Goal: Entertainment & Leisure: Consume media (video, audio)

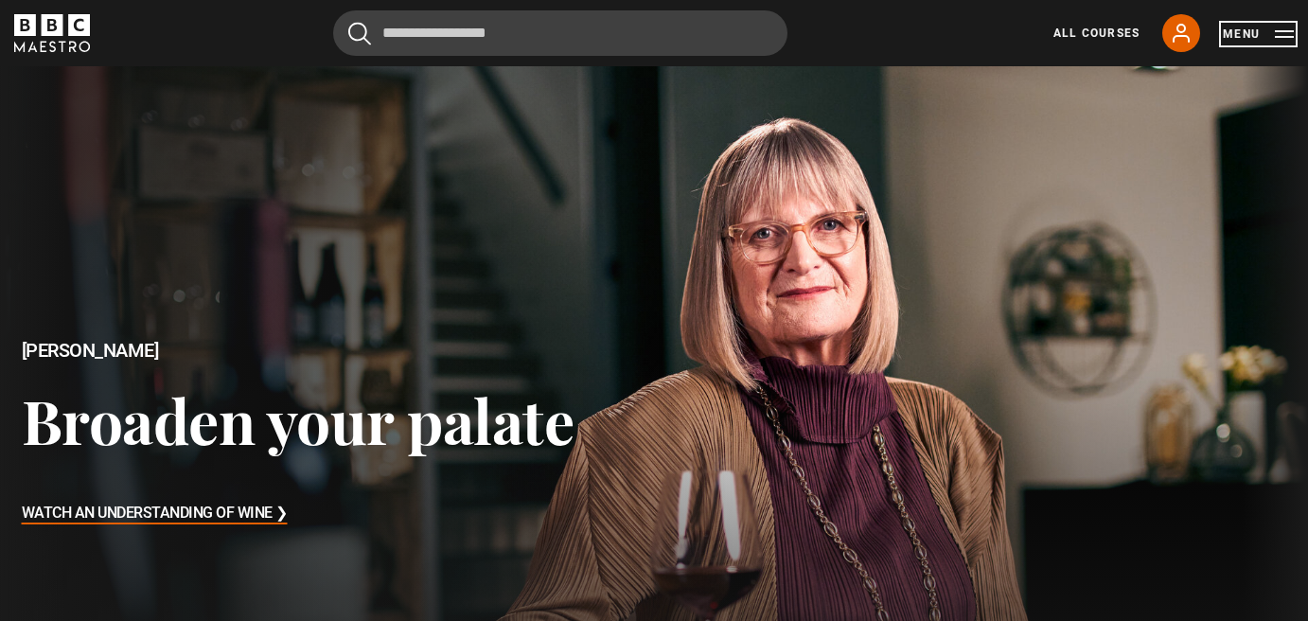
click at [1247, 31] on button "Menu" at bounding box center [1258, 34] width 71 height 19
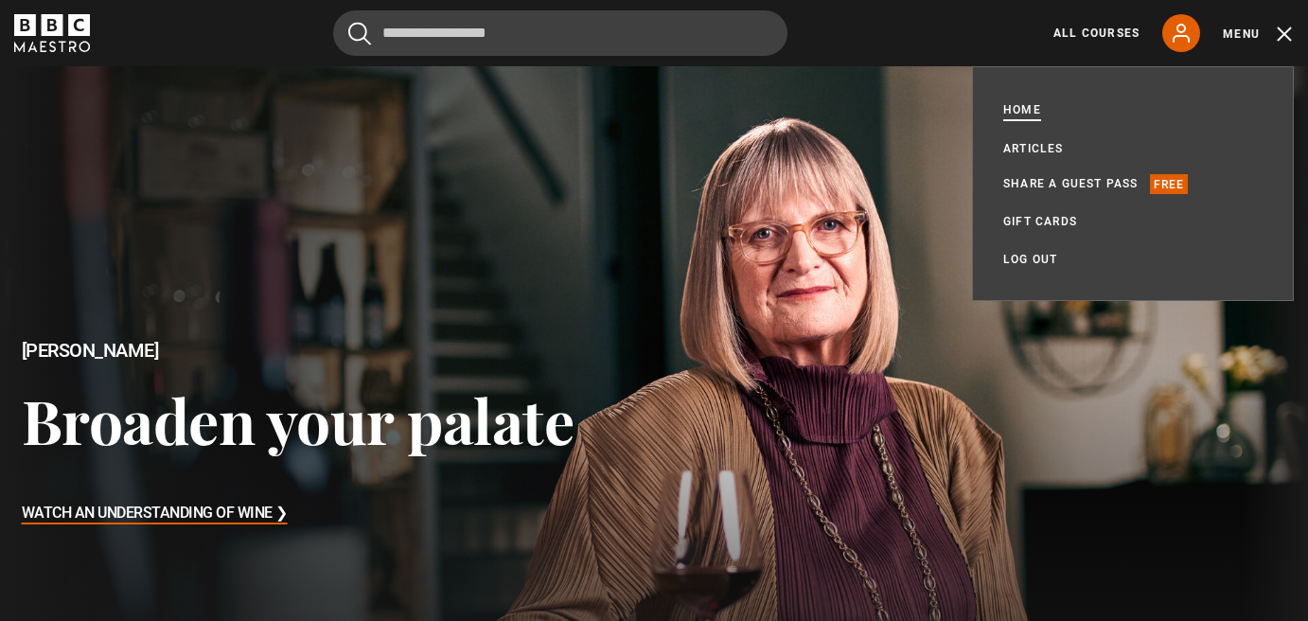
click at [1011, 111] on link "Home" at bounding box center [1022, 110] width 38 height 21
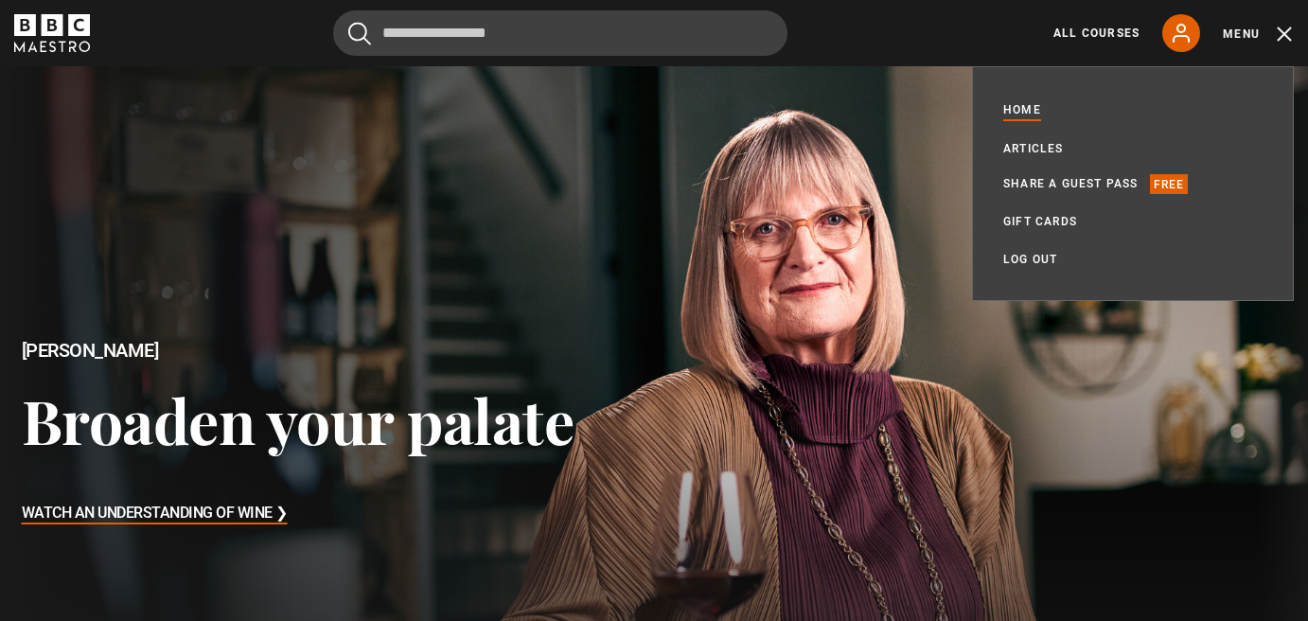
click at [941, 155] on div at bounding box center [654, 434] width 1341 height 754
click at [924, 172] on div at bounding box center [654, 434] width 1341 height 754
click at [611, 346] on div "Jancis Robinson Broaden your palate Watch An Understanding of Wine ❯" at bounding box center [327, 434] width 654 height 736
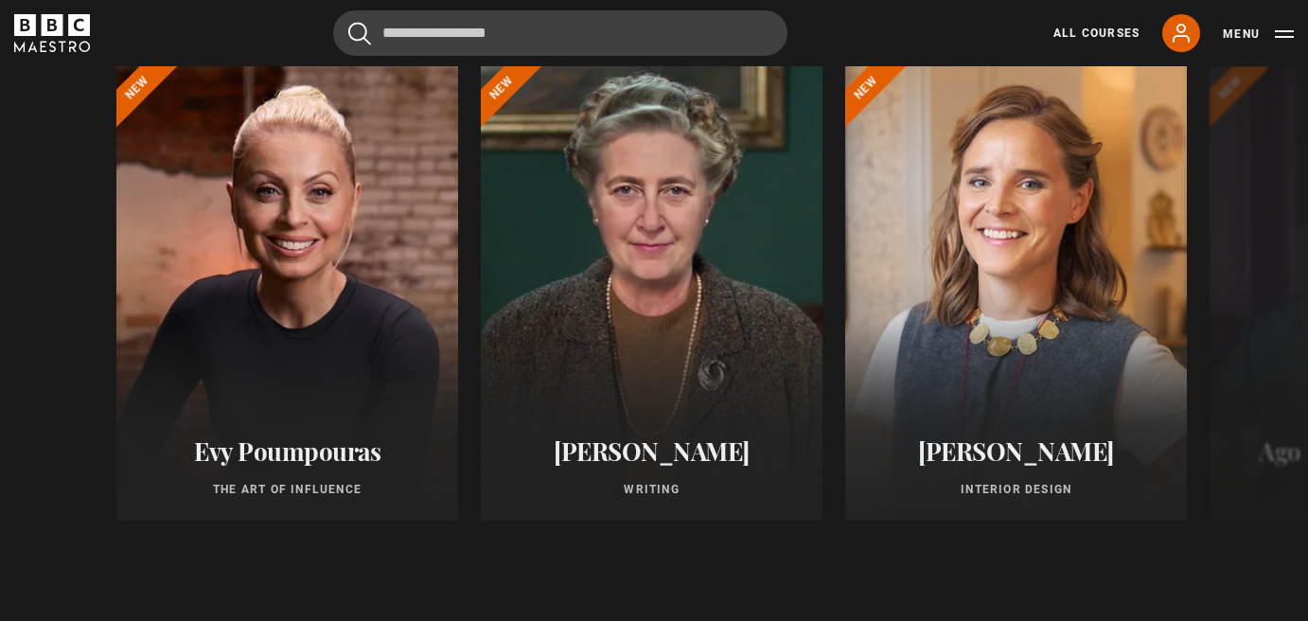
scroll to position [1515, 0]
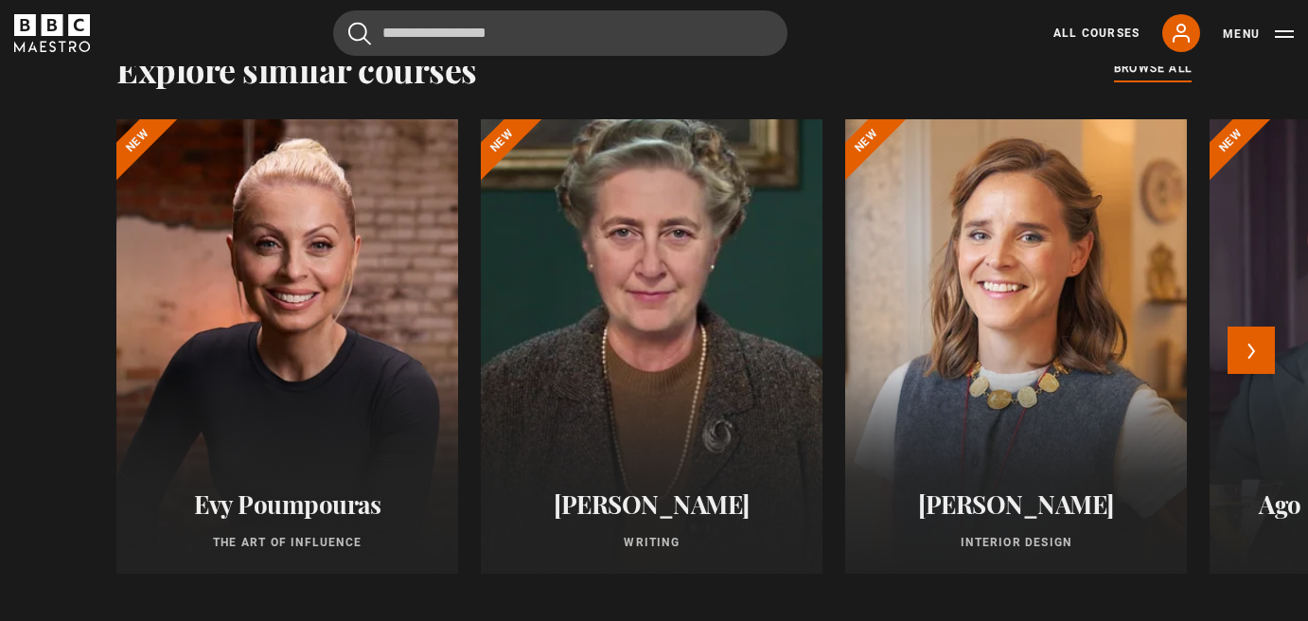
click at [690, 244] on div at bounding box center [652, 347] width 376 height 500
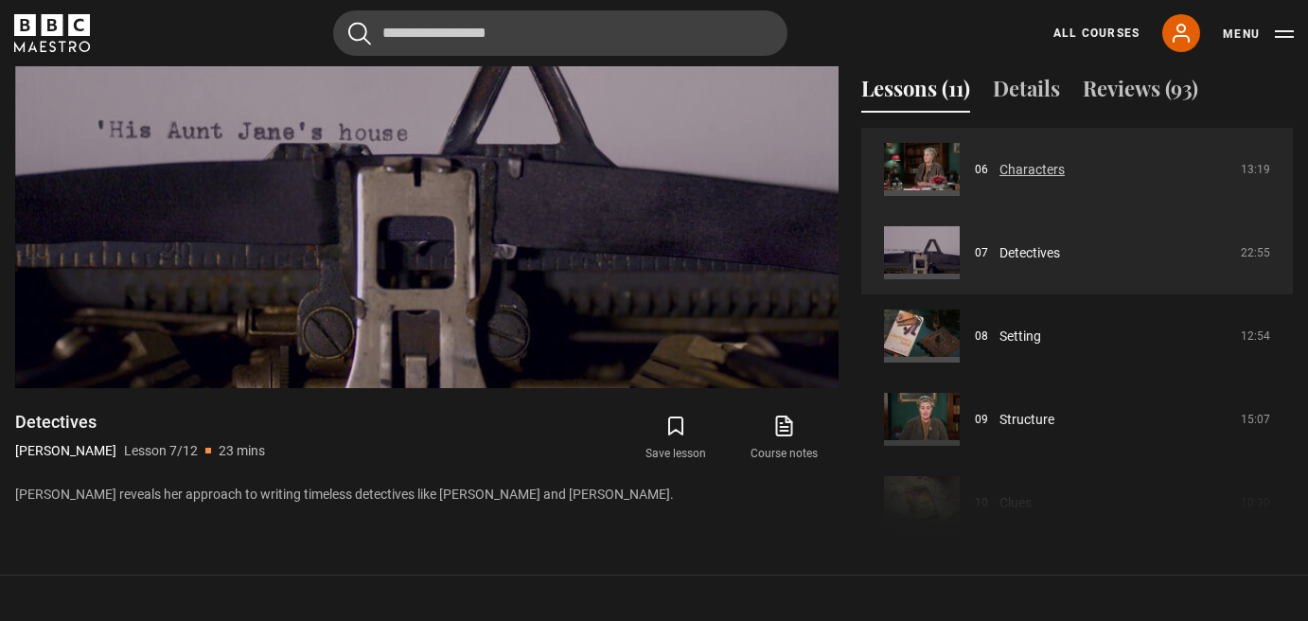
scroll to position [1041, 0]
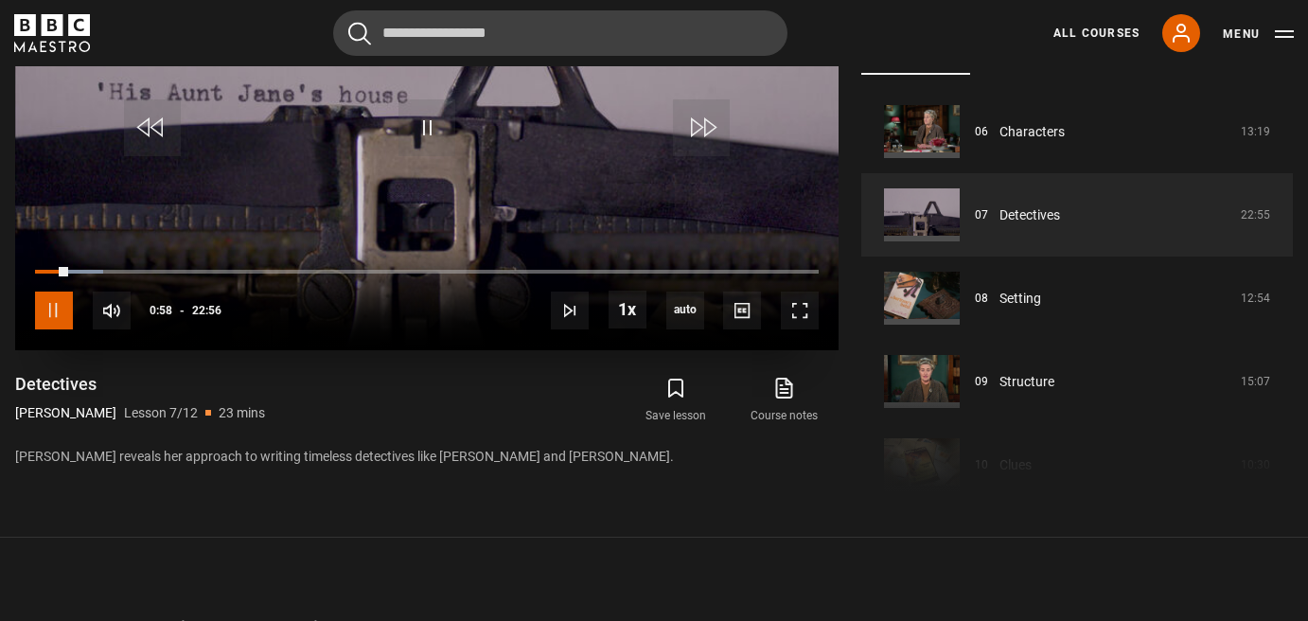
click at [58, 301] on span "Video Player" at bounding box center [54, 311] width 38 height 38
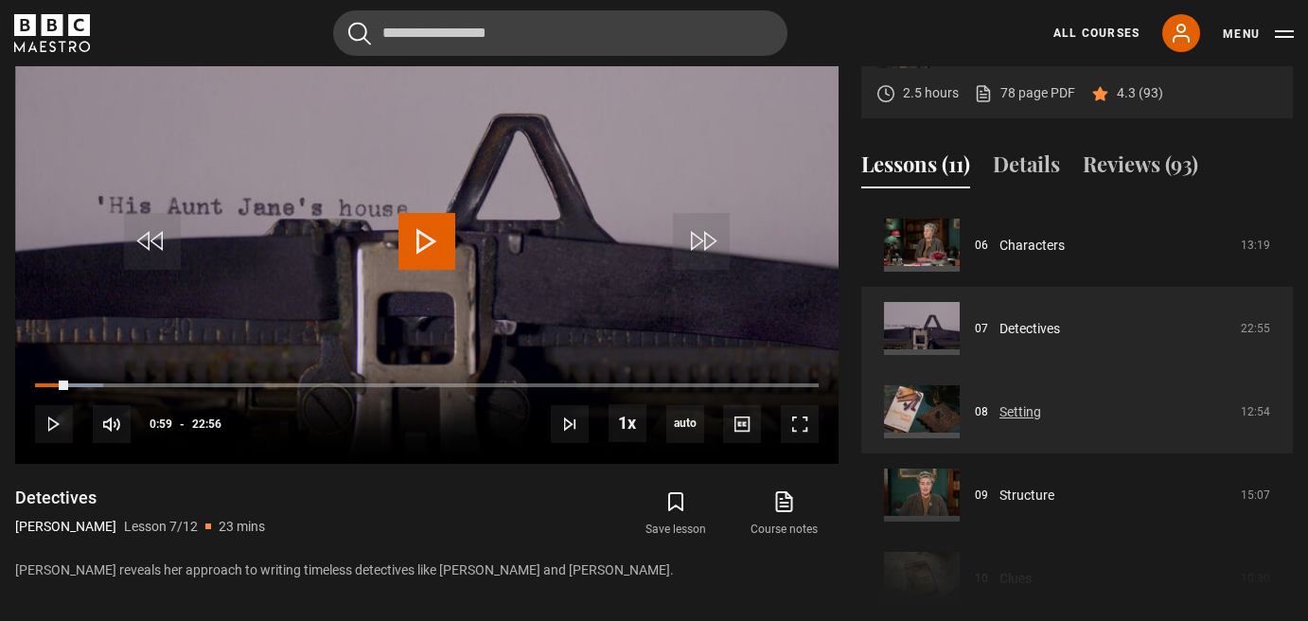
click at [1006, 406] on link "Setting" at bounding box center [1021, 412] width 42 height 20
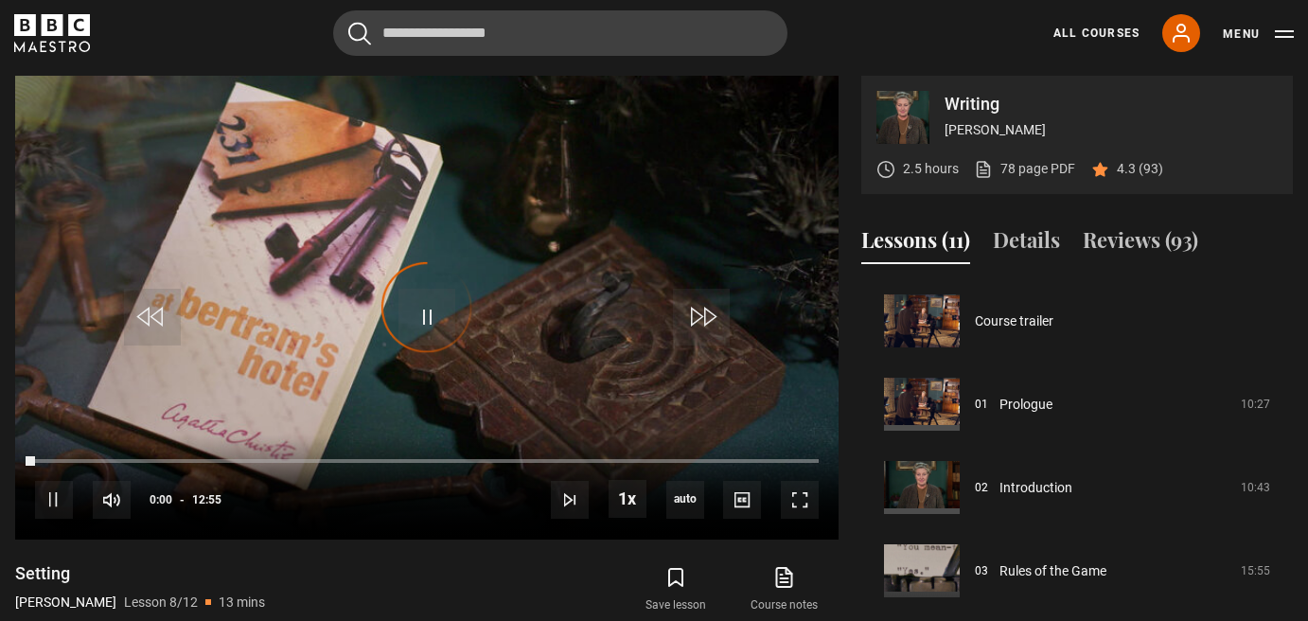
scroll to position [583, 0]
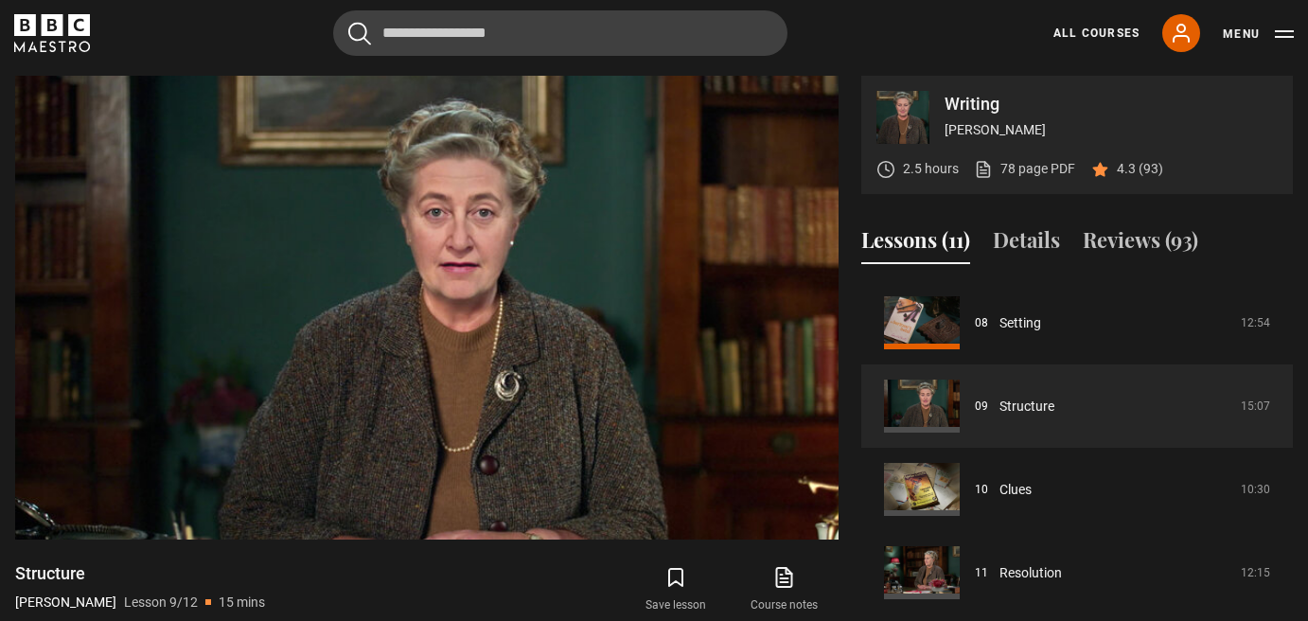
scroll to position [674, 0]
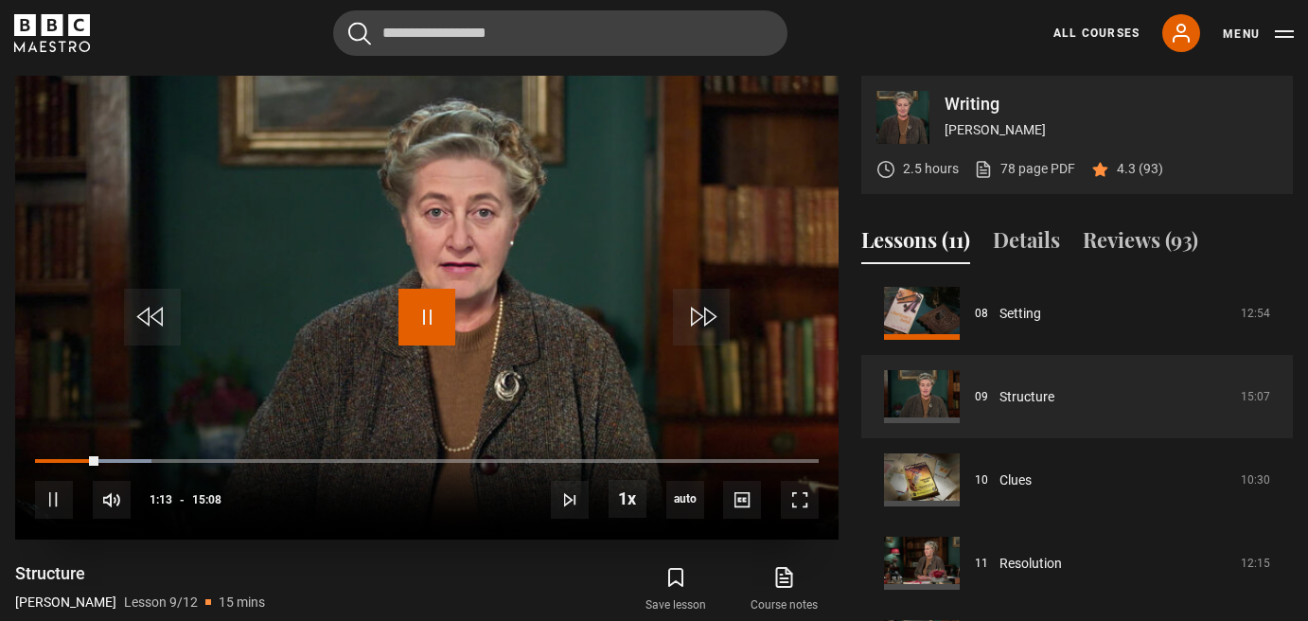
click at [426, 309] on span "Video Player" at bounding box center [427, 317] width 57 height 57
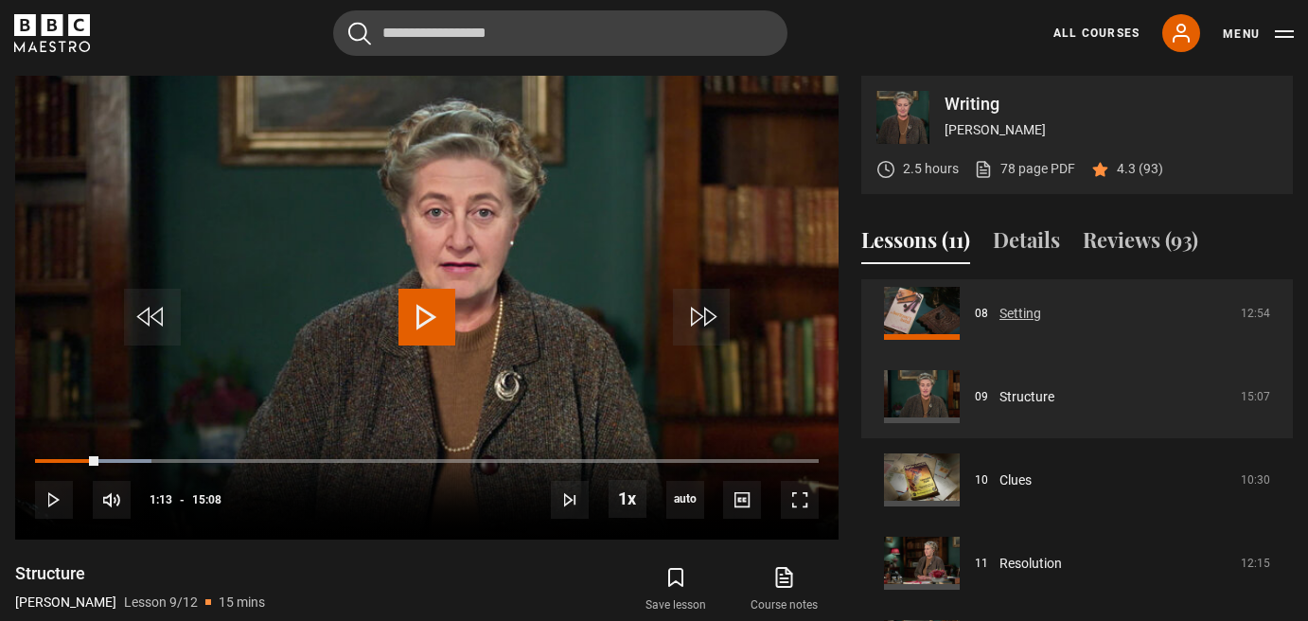
click at [1000, 311] on link "Setting" at bounding box center [1021, 314] width 42 height 20
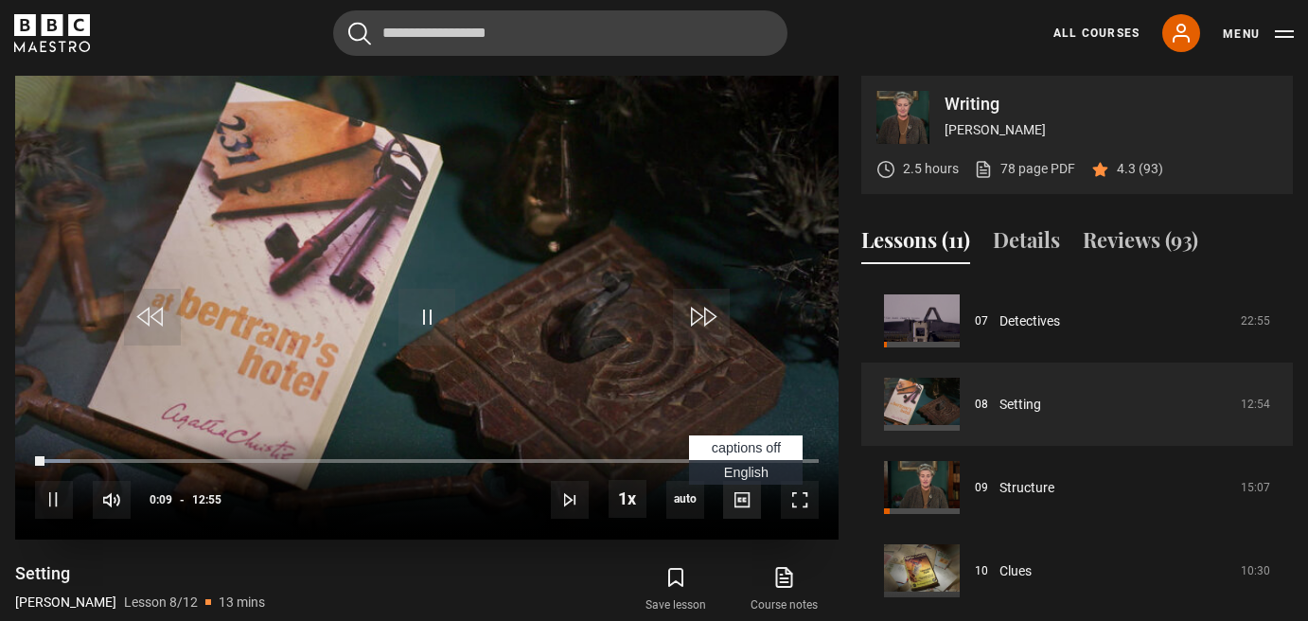
click at [741, 491] on span "Video Player" at bounding box center [742, 500] width 38 height 38
click at [740, 494] on span "Video Player" at bounding box center [742, 500] width 38 height 38
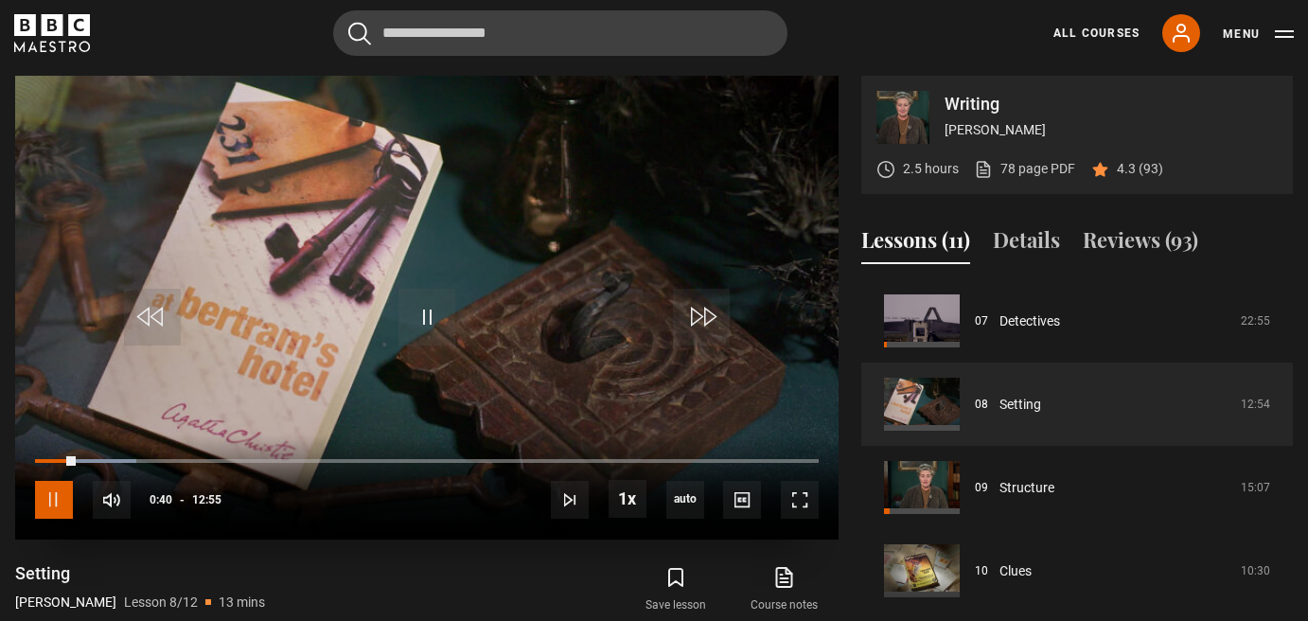
click at [51, 490] on span "Video Player" at bounding box center [54, 500] width 38 height 38
click at [1113, 26] on link "All Courses" at bounding box center [1097, 33] width 86 height 17
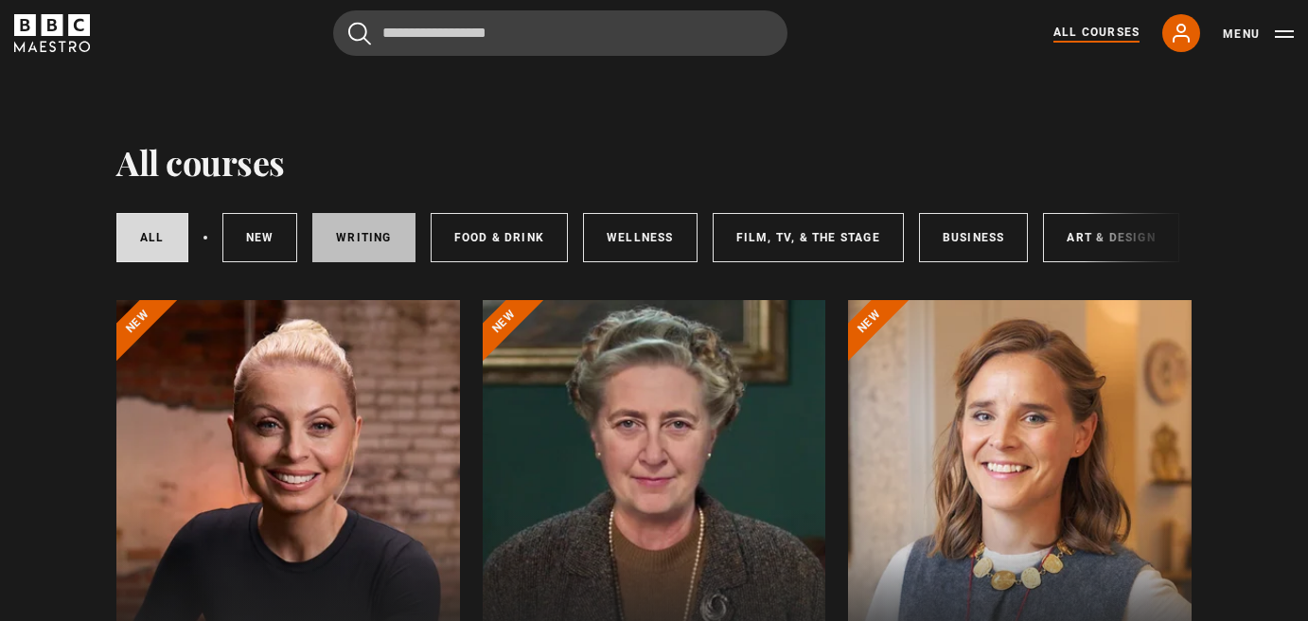
click at [377, 229] on link "Writing" at bounding box center [363, 237] width 102 height 49
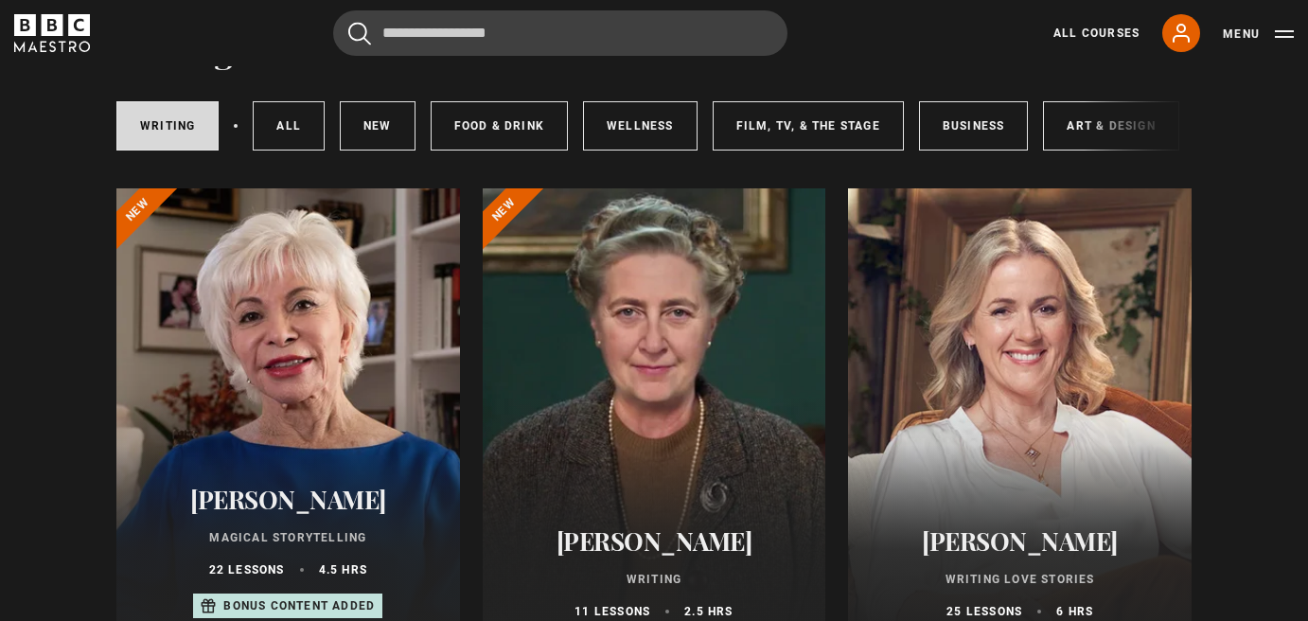
scroll to position [113, 0]
click at [313, 310] on div at bounding box center [288, 414] width 344 height 454
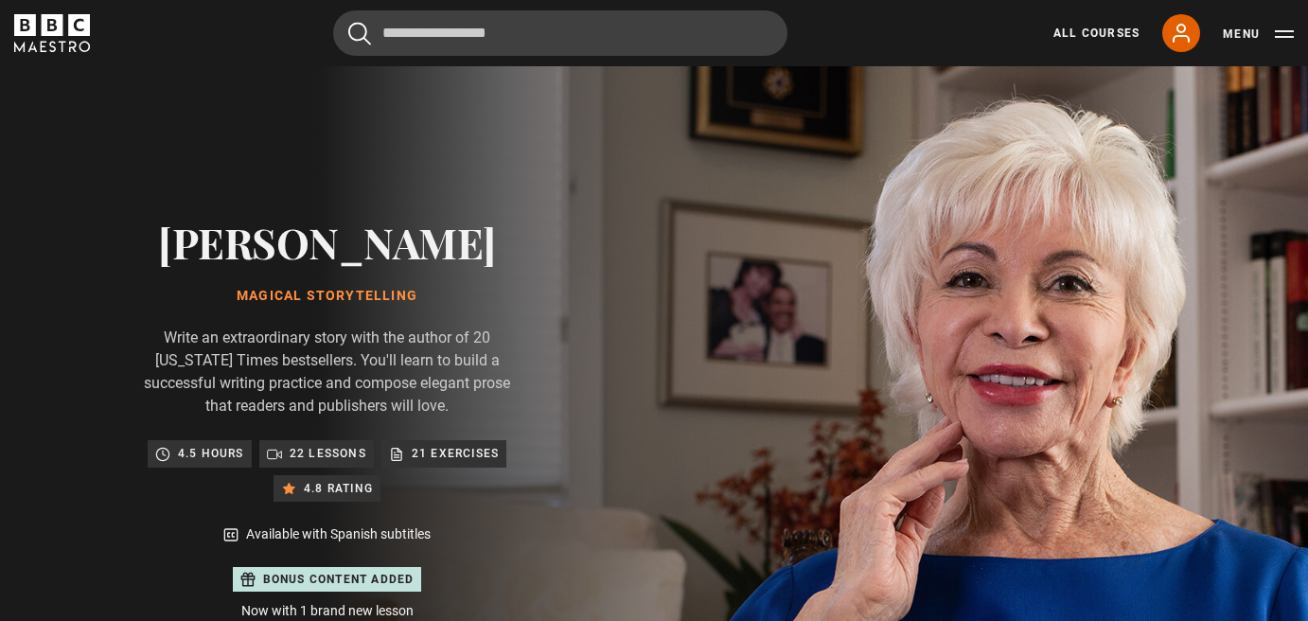
click at [182, 533] on div "Available with Spanish subtitles" at bounding box center [327, 534] width 379 height 20
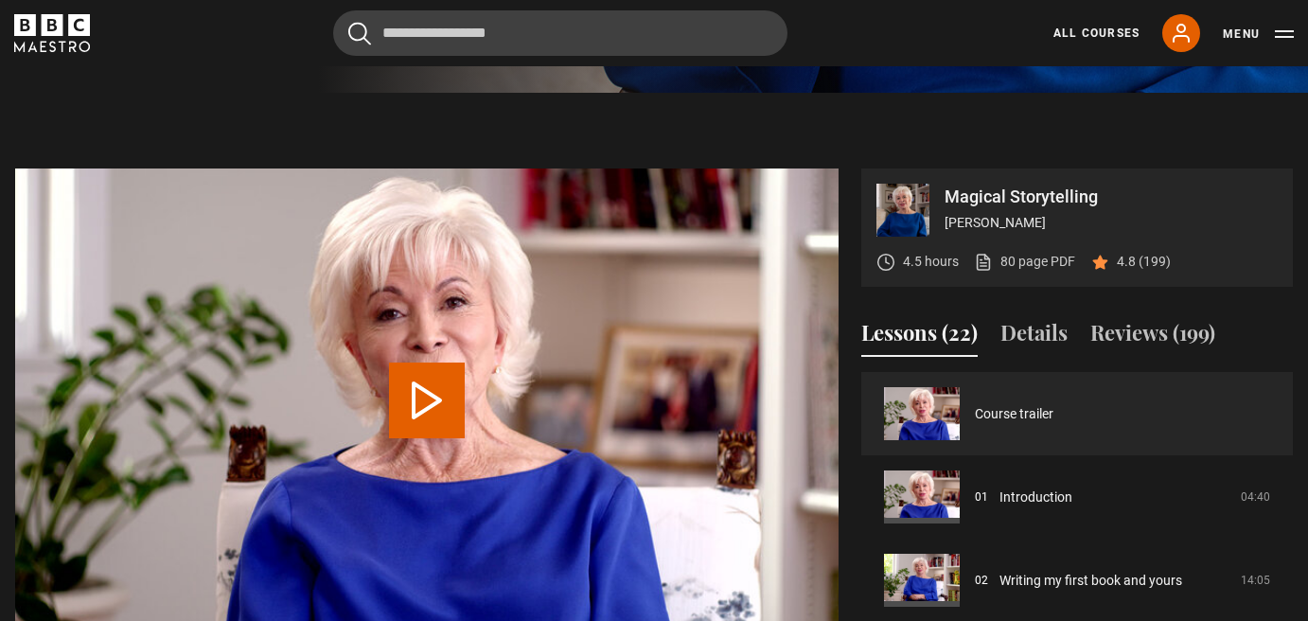
scroll to position [871, 0]
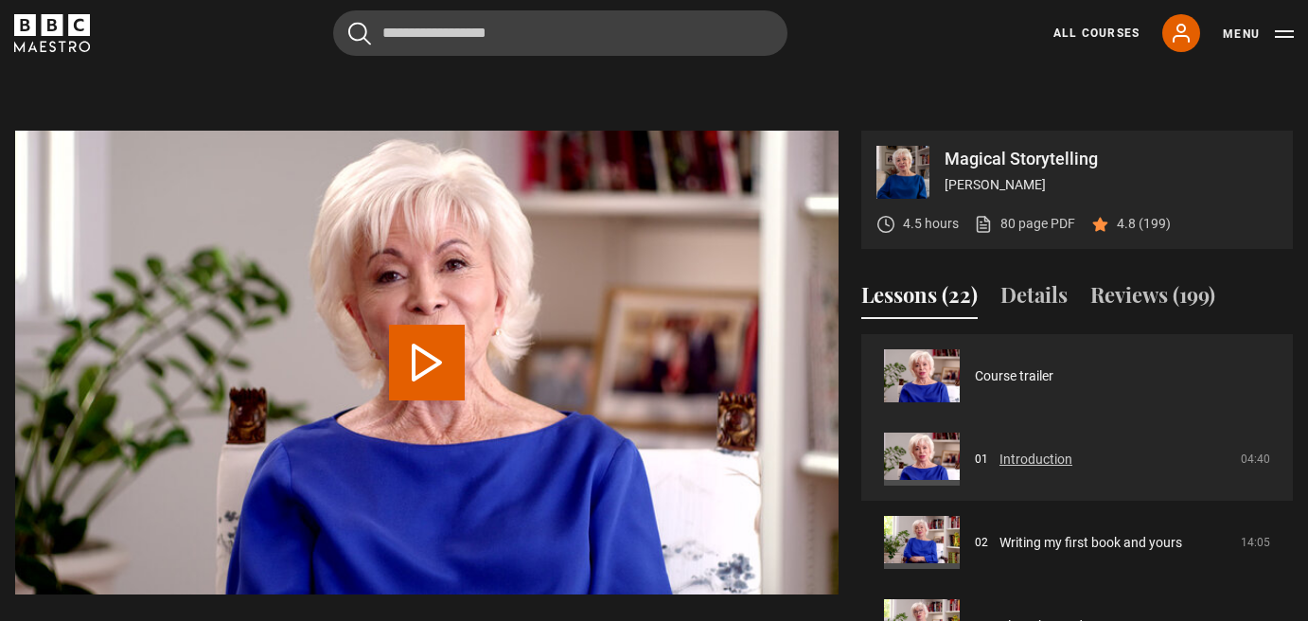
click at [1010, 461] on link "Introduction" at bounding box center [1036, 460] width 73 height 20
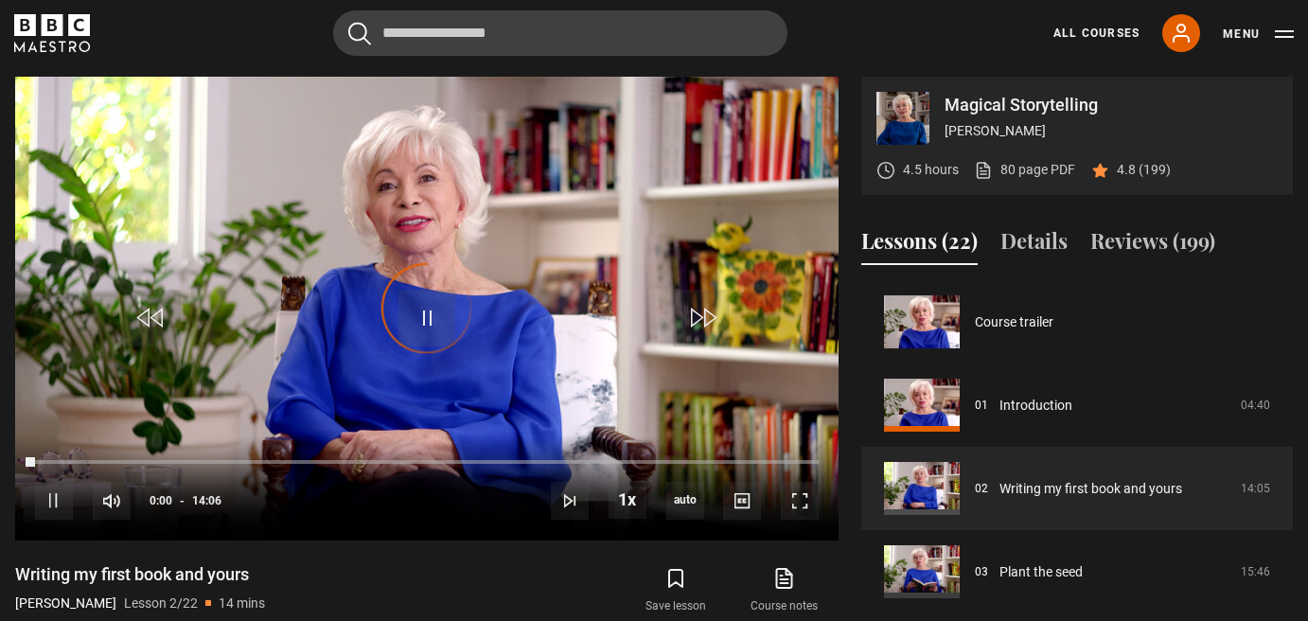
scroll to position [83, 0]
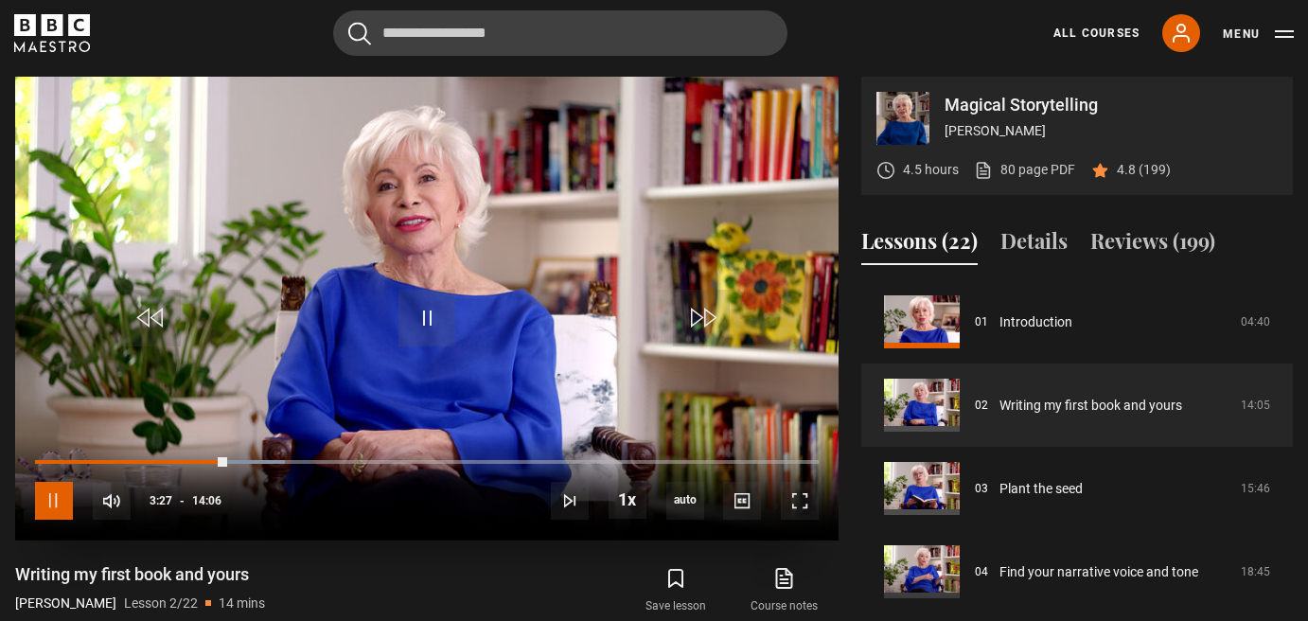
click at [53, 490] on span "Video Player" at bounding box center [54, 501] width 38 height 38
click at [438, 315] on span "Video Player" at bounding box center [427, 318] width 57 height 57
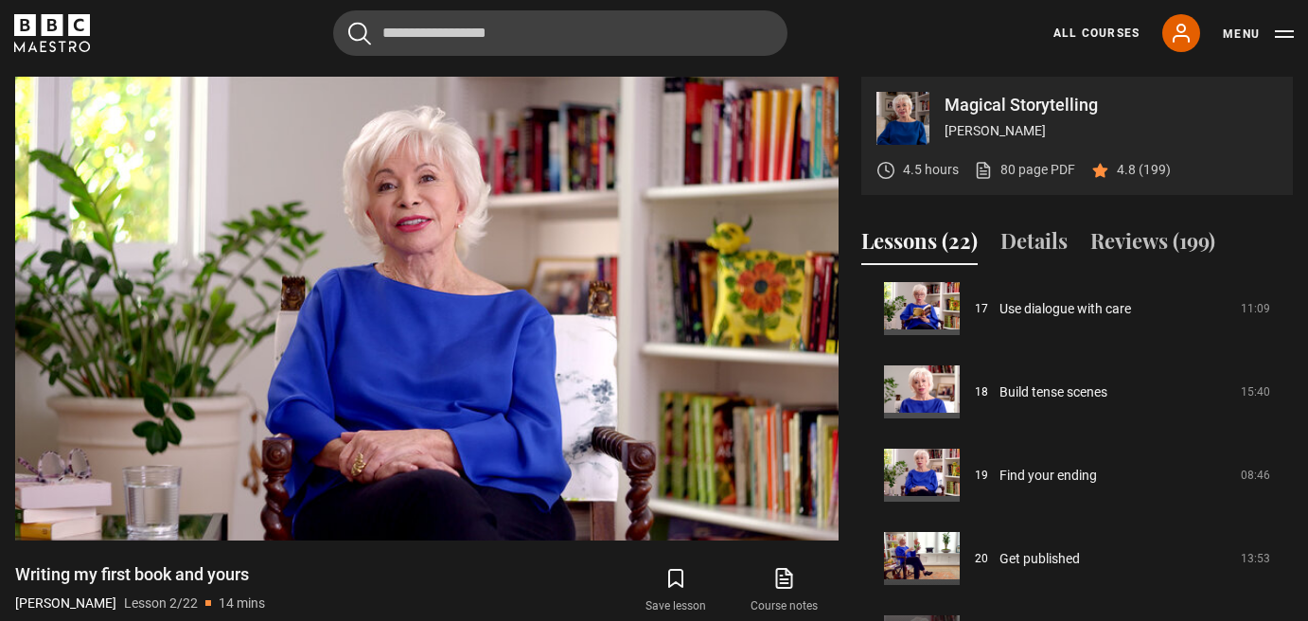
scroll to position [1427, 0]
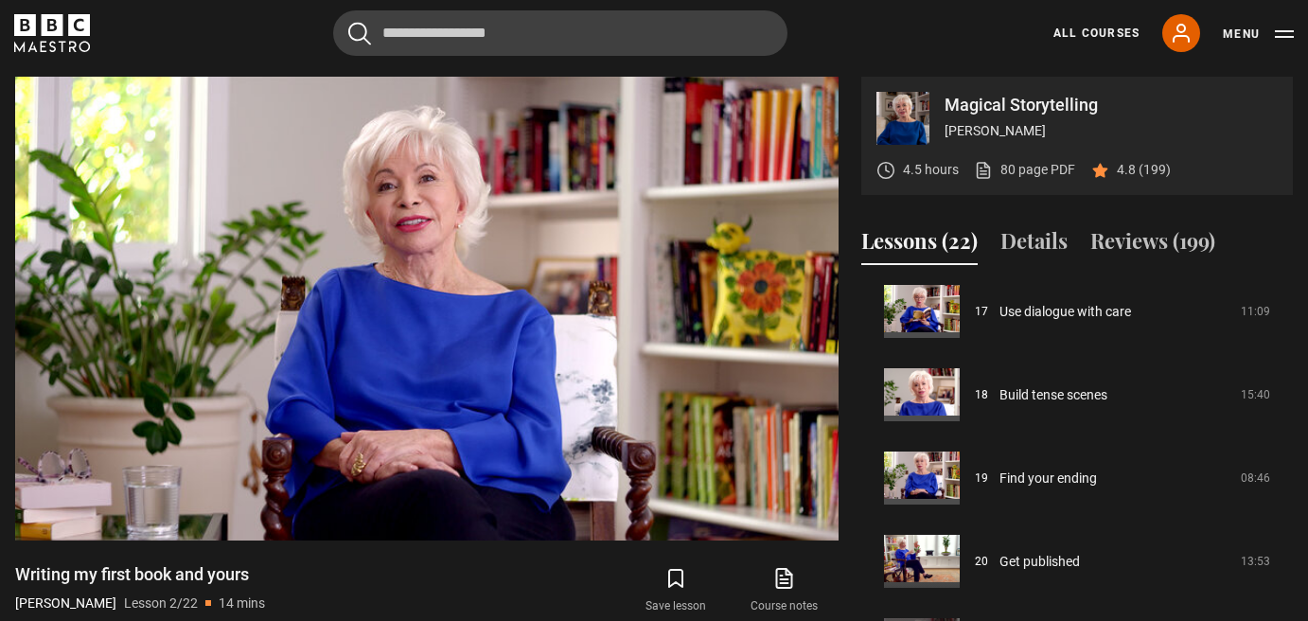
drag, startPoint x: 1286, startPoint y: 599, endPoint x: 1289, endPoint y: 615, distance: 16.3
click at [1289, 615] on div "Course trailer 01 Introduction 04:40 02 Writing my first book and yours 14:05 0…" at bounding box center [1077, 484] width 432 height 409
drag, startPoint x: 1289, startPoint y: 613, endPoint x: 1288, endPoint y: 575, distance: 38.8
click at [1288, 575] on div "Course trailer 01 Introduction 04:40 02 Writing my first book and yours 14:05 0…" at bounding box center [1077, 484] width 432 height 409
drag, startPoint x: 1289, startPoint y: 599, endPoint x: 1289, endPoint y: 564, distance: 35.0
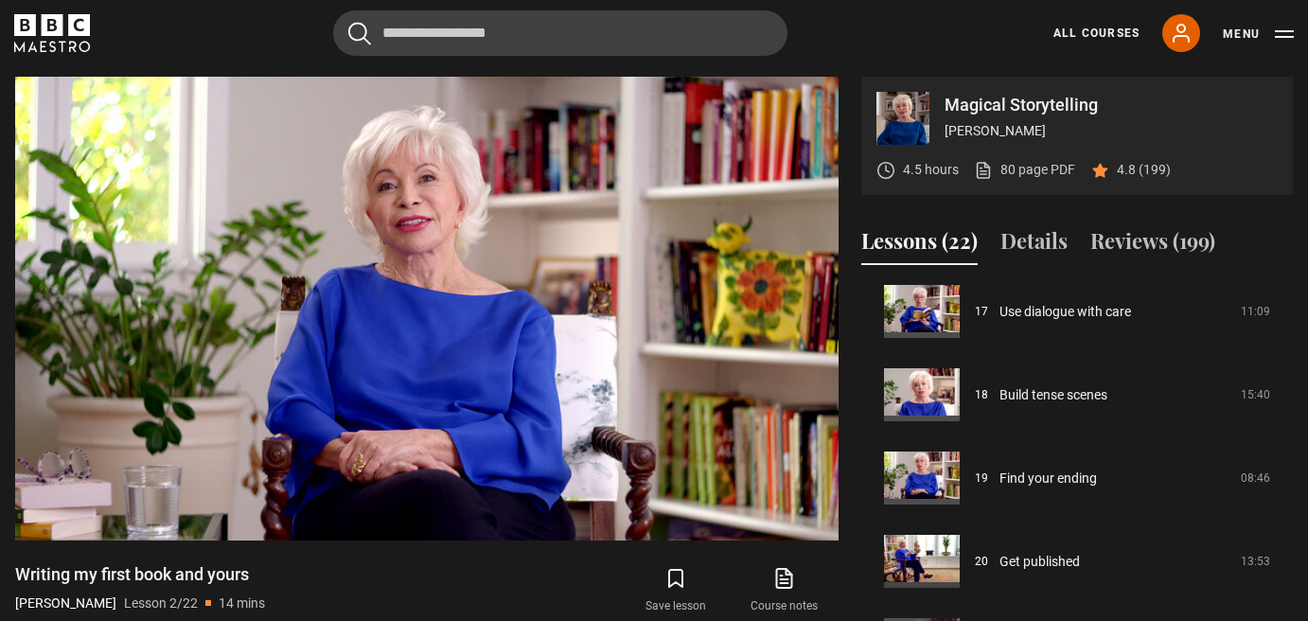
click at [1289, 564] on div "Course trailer 01 Introduction 04:40 02 Writing my first book and yours 14:05 0…" at bounding box center [1077, 484] width 432 height 409
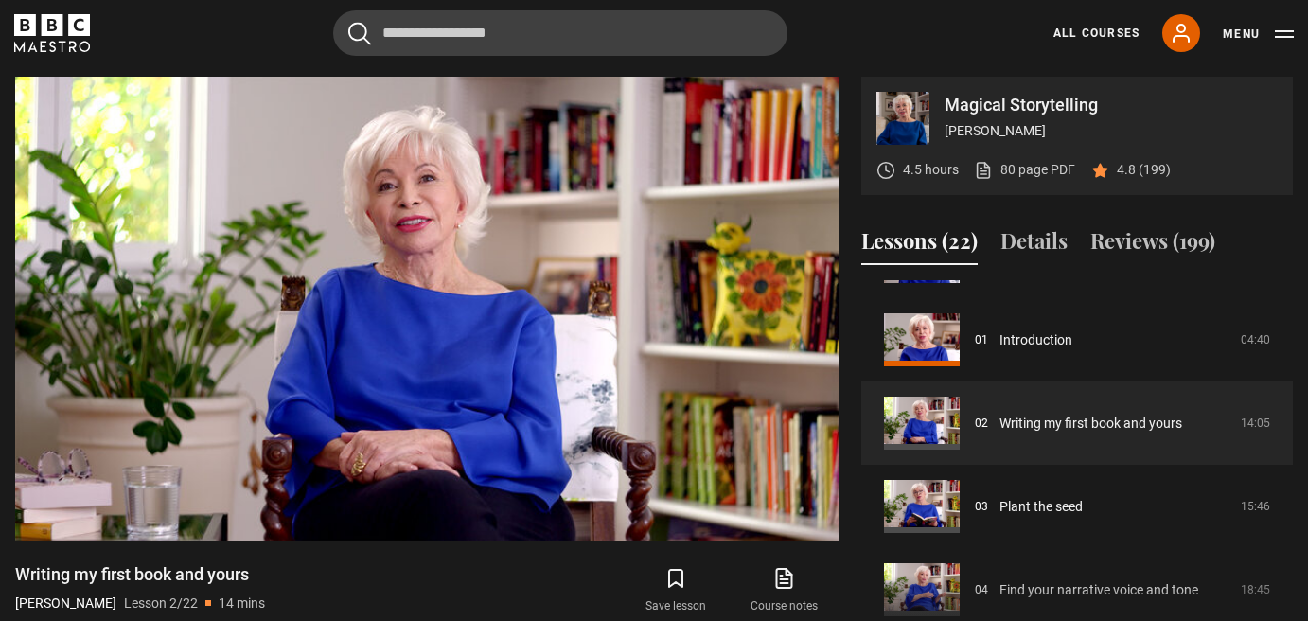
scroll to position [0, 0]
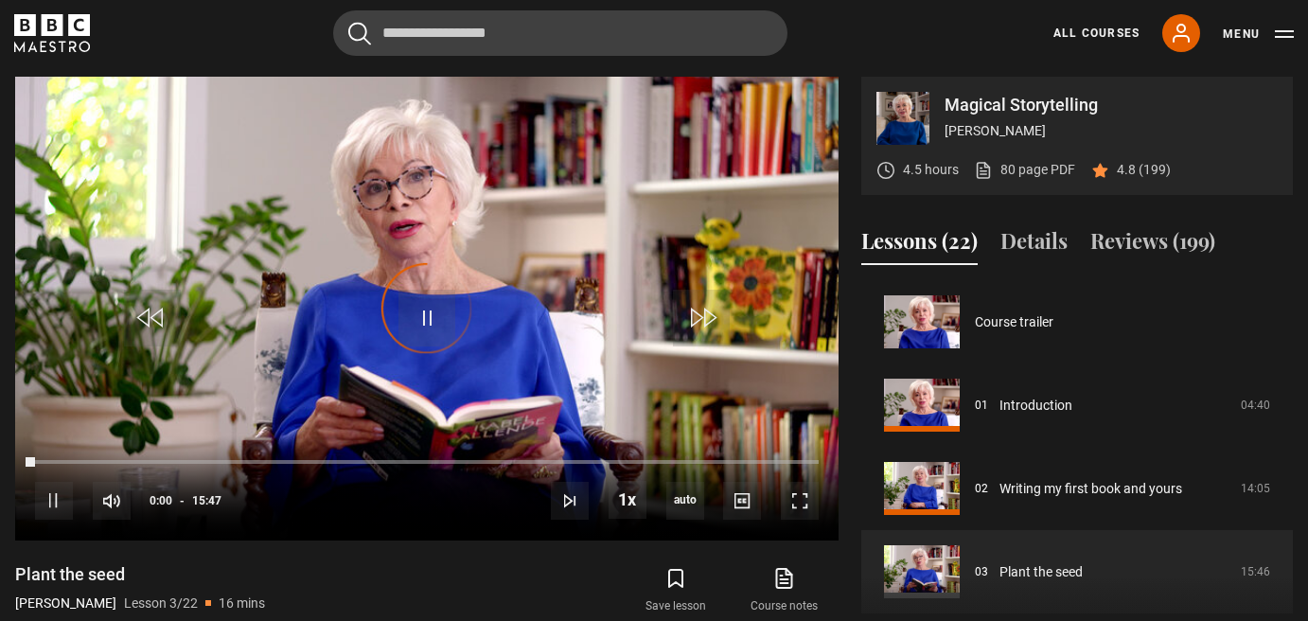
scroll to position [167, 0]
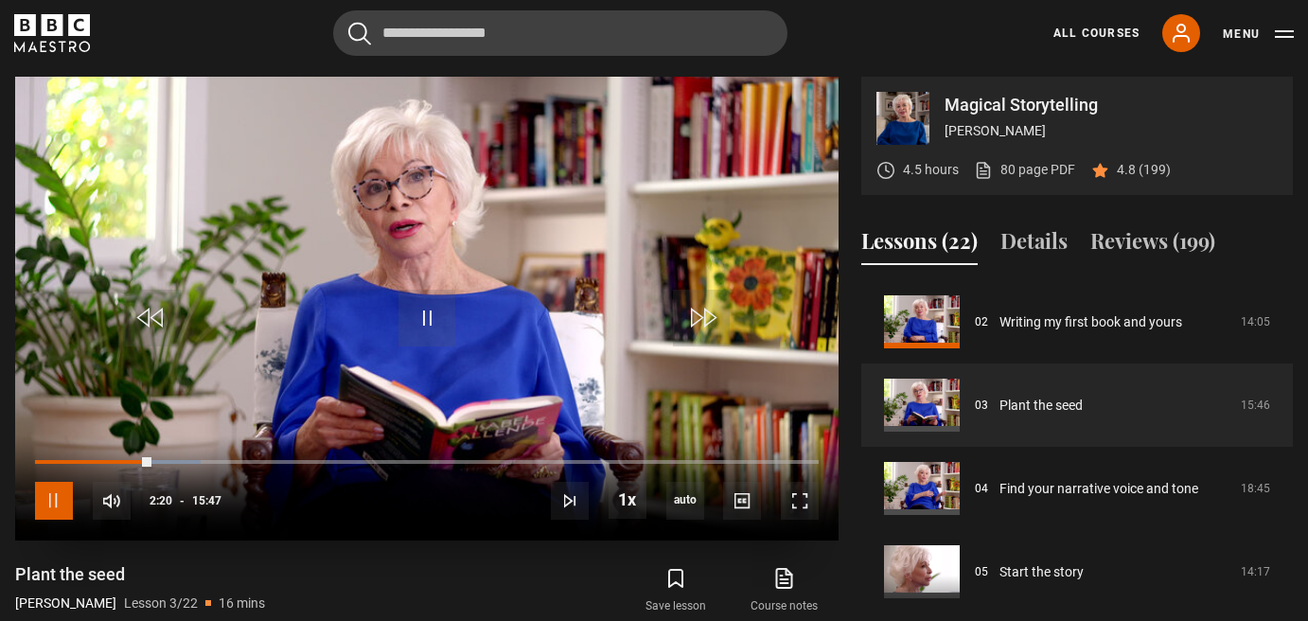
click at [54, 492] on span "Video Player" at bounding box center [54, 501] width 38 height 38
